Goal: Navigation & Orientation: Find specific page/section

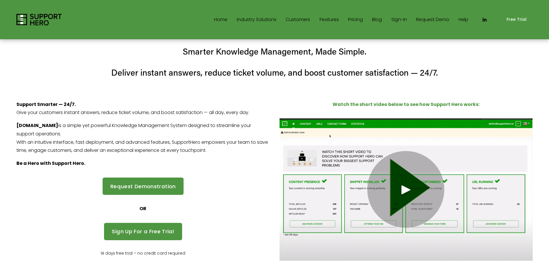
click at [217, 19] on link "Home" at bounding box center [220, 19] width 13 height 9
click at [484, 20] on use "LinkedIn" at bounding box center [485, 20] width 4 height 4
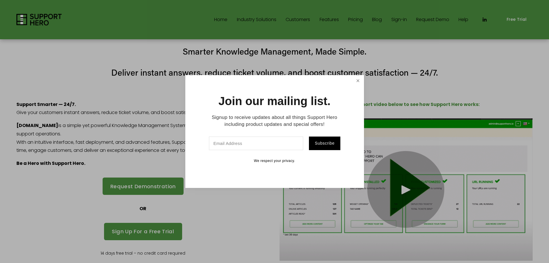
click at [357, 81] on link "Close" at bounding box center [358, 81] width 10 height 10
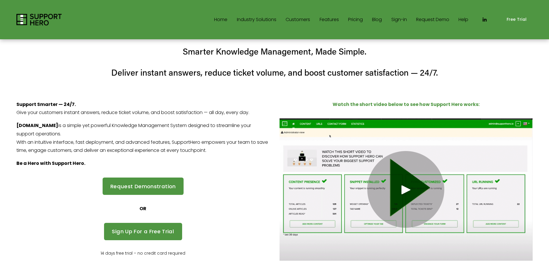
click at [396, 19] on link "Sign-in" at bounding box center [400, 19] width 16 height 9
click at [399, 18] on link "Sign-in" at bounding box center [400, 19] width 16 height 9
click at [464, 19] on link "Help" at bounding box center [464, 19] width 10 height 9
